Goal: Information Seeking & Learning: Learn about a topic

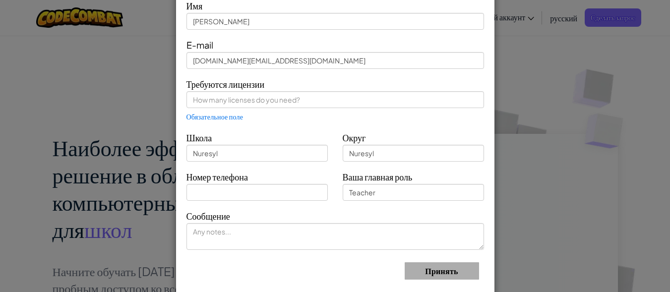
scroll to position [70, 0]
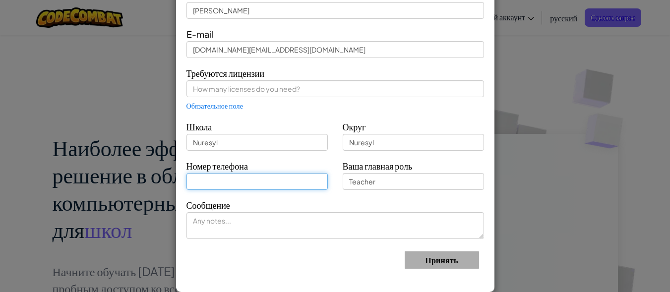
click at [299, 181] on input "text" at bounding box center [257, 181] width 141 height 17
type input "87761868267"
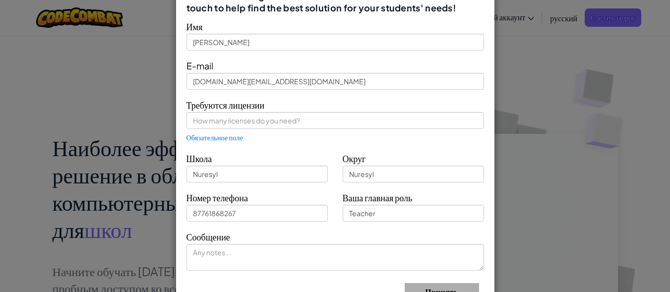
scroll to position [0, 0]
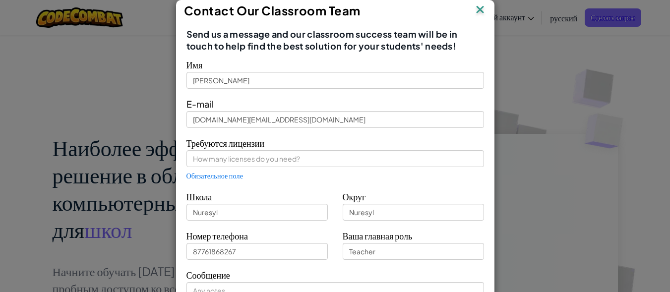
click at [476, 9] on img at bounding box center [480, 10] width 13 height 15
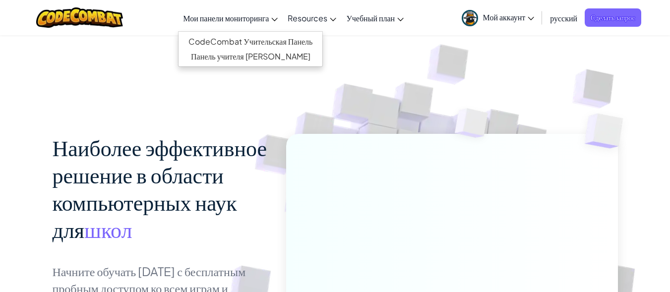
click at [225, 18] on span "Мои панели мониторинга" at bounding box center [226, 18] width 86 height 10
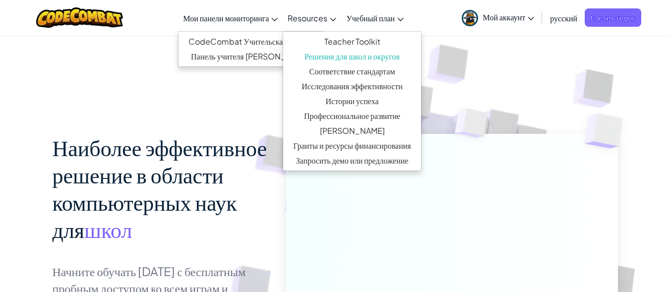
click at [308, 22] on span "Resources" at bounding box center [308, 18] width 40 height 10
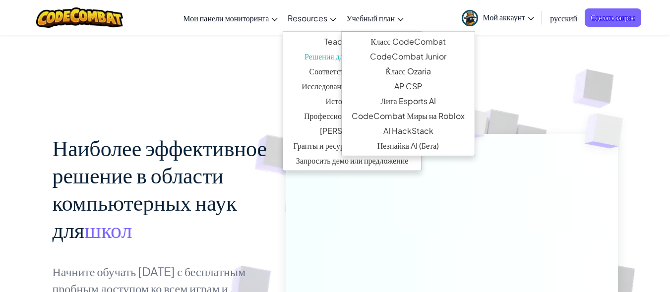
click at [372, 19] on span "Учебный план" at bounding box center [370, 18] width 49 height 10
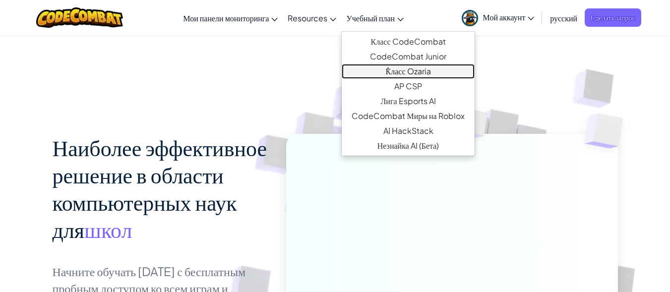
click at [398, 69] on link "ٌКласс Ozaria" at bounding box center [408, 71] width 132 height 15
